Goal: Task Accomplishment & Management: Manage account settings

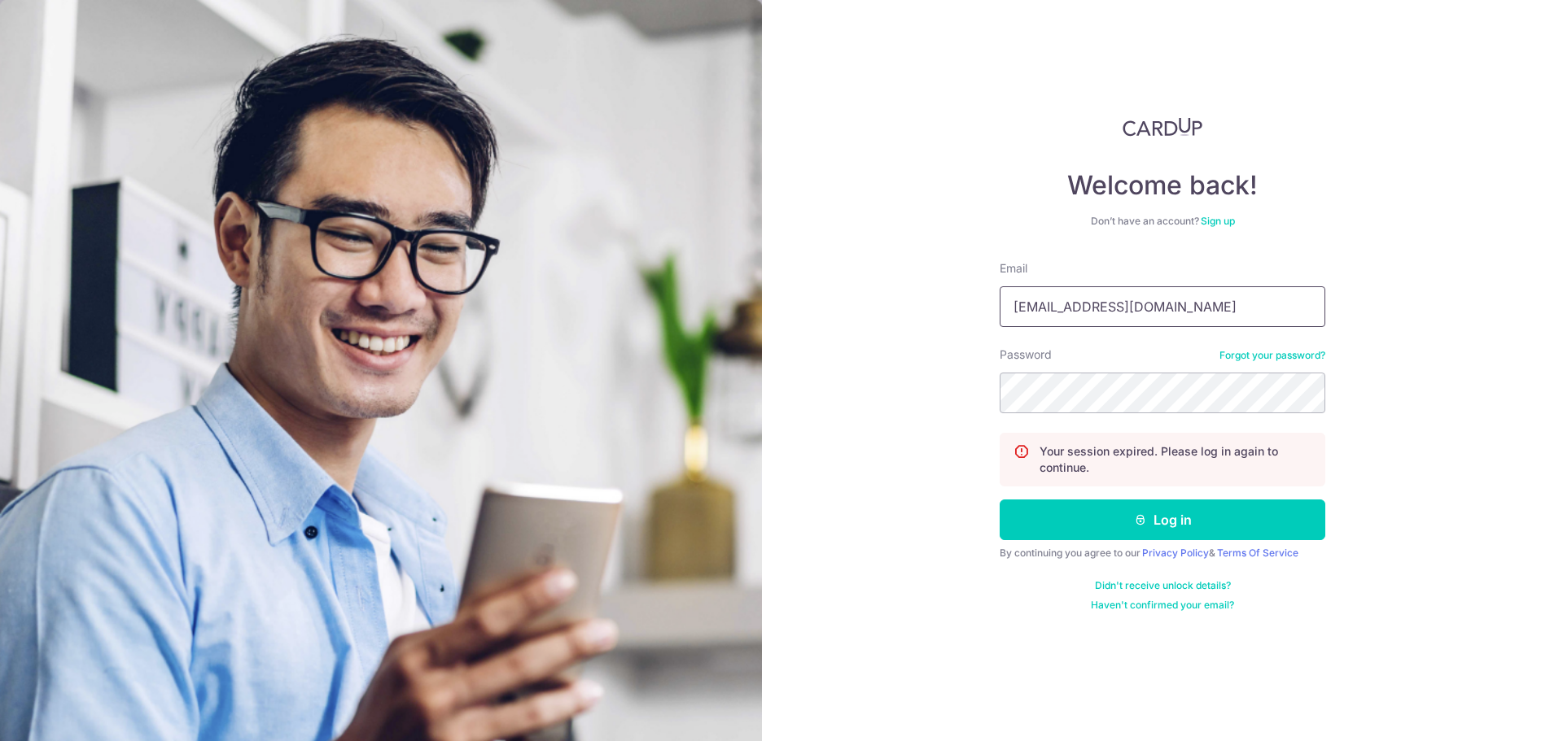
click at [1163, 295] on input "kohlivingsg@gmail.com" at bounding box center [1162, 306] width 326 height 41
type input "[EMAIL_ADDRESS][DOMAIN_NAME]"
click at [1177, 523] on button "Log in" at bounding box center [1162, 520] width 326 height 41
